Goal: Find specific page/section: Find specific page/section

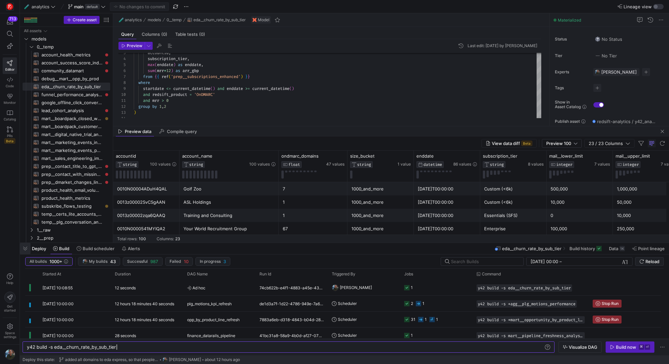
scroll to position [48, 257]
click at [24, 250] on span "button" at bounding box center [25, 248] width 11 height 11
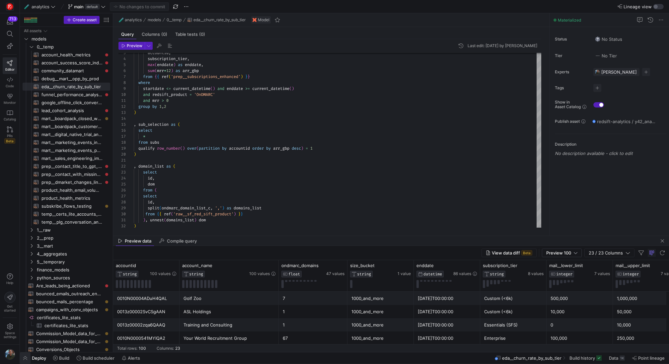
click at [26, 358] on span "button" at bounding box center [25, 357] width 11 height 11
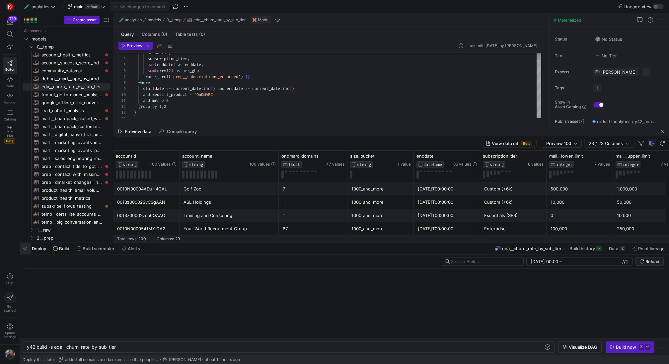
scroll to position [0, 90]
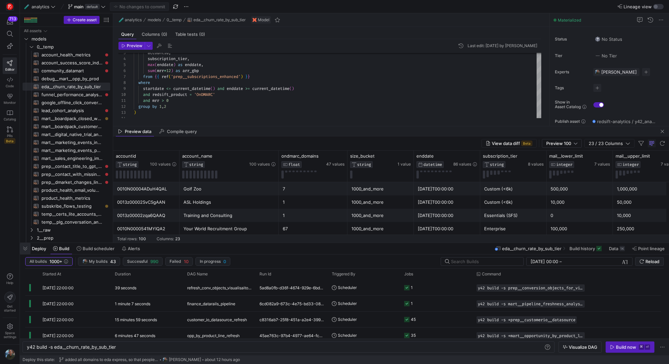
click at [25, 244] on span "button" at bounding box center [25, 248] width 11 height 11
